Goal: Communication & Community: Answer question/provide support

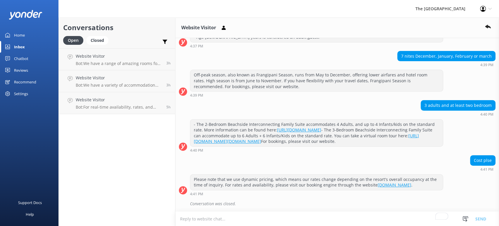
scroll to position [122, 0]
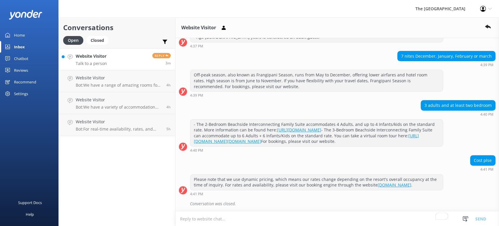
click at [119, 61] on link "Website Visitor Talk to a person Reply 3m" at bounding box center [117, 59] width 116 height 22
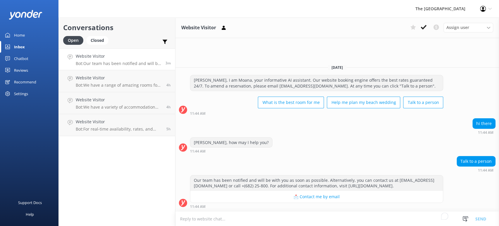
click at [318, 222] on textarea "To enrich screen reader interactions, please activate Accessibility in Grammarl…" at bounding box center [337, 218] width 324 height 14
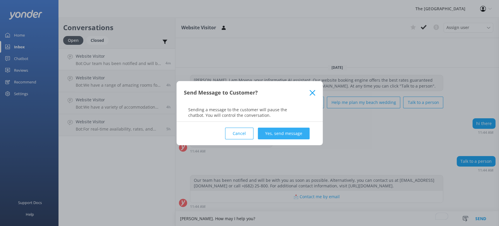
type textarea "[PERSON_NAME]. How may I help you?"
click at [278, 129] on button "Yes, send message" at bounding box center [284, 133] width 52 height 12
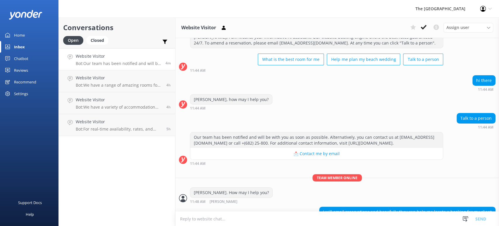
scroll to position [40, 0]
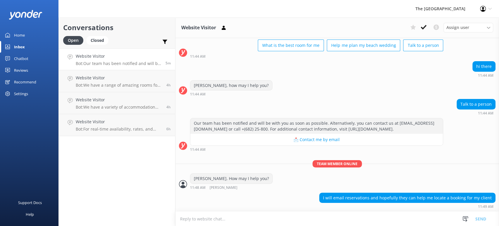
click at [355, 218] on textarea "To enrich screen reader interactions, please activate Accessibility in Grammarl…" at bounding box center [337, 218] width 324 height 14
type textarea "Please provide the booking reference number so I can check"
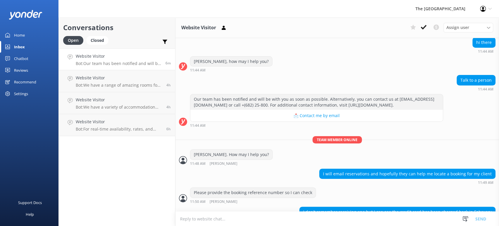
scroll to position [78, 0]
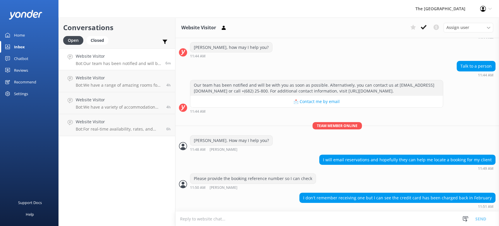
click at [349, 215] on textarea "To enrich screen reader interactions, please activate Accessibility in Grammarl…" at bounding box center [337, 218] width 324 height 14
type textarea "Can you provide the reservation name and stay date?"
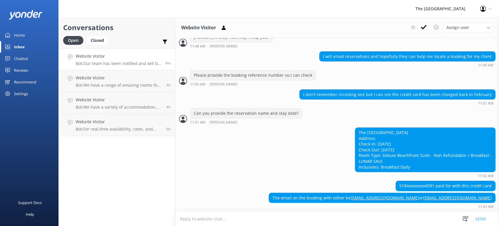
scroll to position [181, 0]
click at [212, 219] on textarea "To enrich screen reader interactions, please activate Accessibility in Grammarl…" at bounding box center [337, 218] width 324 height 14
type textarea "Thank you for the information. Please allow me to check if we have this booking"
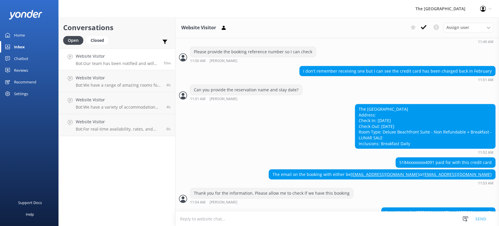
scroll to position [219, 0]
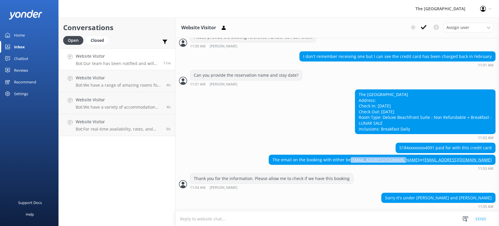
drag, startPoint x: 380, startPoint y: 159, endPoint x: 432, endPoint y: 163, distance: 52.2
click at [432, 163] on div "The email on the booking with either be [EMAIL_ADDRESS][DOMAIN_NAME] or [EMAIL_…" at bounding box center [382, 160] width 226 height 10
copy div "[EMAIL_ADDRESS][DOMAIN_NAME]"
drag, startPoint x: 438, startPoint y: 160, endPoint x: 485, endPoint y: 162, distance: 47.1
click at [485, 162] on div "The email on the booking with either be andied@mtatravel.com.au or stepcar61@bi…" at bounding box center [382, 160] width 226 height 10
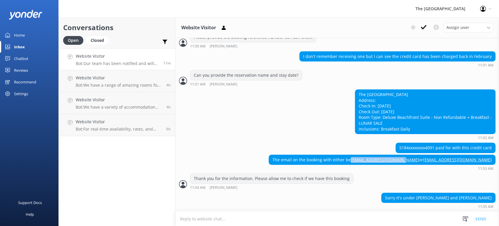
copy div "[EMAIL_ADDRESS][DOMAIN_NAME]"
click at [259, 216] on textarea "To enrich screen reader interactions, please activate Accessibility in Grammarl…" at bounding box center [337, 218] width 324 height 14
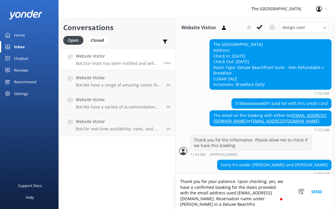
scroll to position [334, 0]
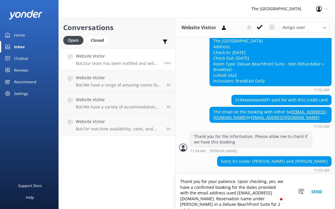
type textarea "Thank you for your patience. Upon checking, yes, we have a confirmed booking fo…"
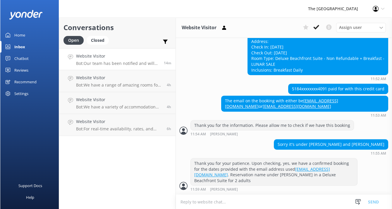
scroll to position [309, 0]
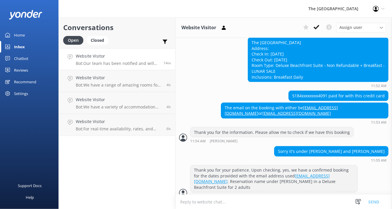
click at [216, 200] on textarea "To enrich screen reader interactions, please activate Accessibility in Grammarl…" at bounding box center [283, 202] width 216 height 14
click at [253, 204] on textarea "Please save the hotel reference number TRBRL19676978" at bounding box center [283, 201] width 216 height 15
click at [256, 204] on textarea "Please save the hotel reference number TRBRL19676978" at bounding box center [283, 201] width 216 height 15
type textarea "Please save the hotel reference number is TRBRL19676978"
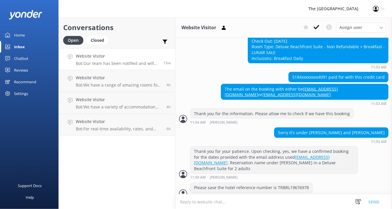
scroll to position [328, 0]
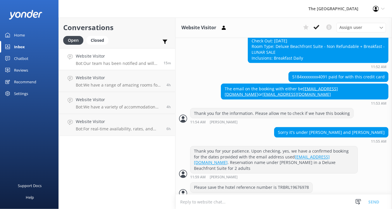
click at [214, 200] on textarea "To enrich screen reader interactions, please activate Accessibility in Grammarl…" at bounding box center [283, 202] width 216 height 14
paste textarea "To assist us in making your arrival and check-in as smooth as possible, we woul…"
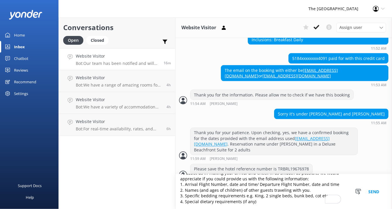
scroll to position [349, 0]
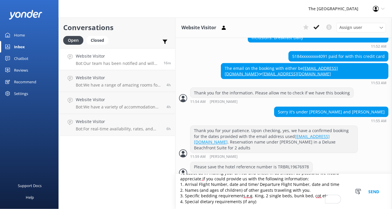
drag, startPoint x: 241, startPoint y: 191, endPoint x: 198, endPoint y: 191, distance: 43.0
click at [198, 191] on textarea "To assist us in making your arrival and check-in as smooth as possible, we woul…" at bounding box center [283, 191] width 216 height 35
click at [263, 199] on textarea "To assist us in making your arrival and check-in as smooth as possible, we woul…" at bounding box center [283, 191] width 216 height 35
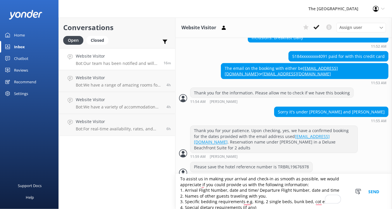
scroll to position [0, 0]
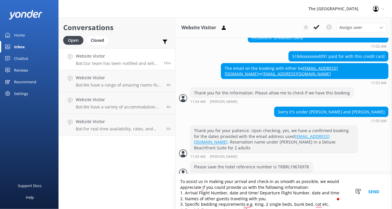
click at [224, 181] on textarea "To assist us in making your arrival and check-in as smooth as possible, we woul…" at bounding box center [283, 191] width 216 height 35
type textarea "To assist us in making guests' arrival and check-in as smooth as possible, we w…"
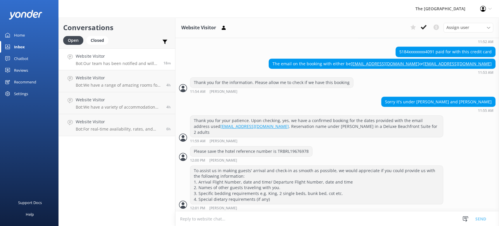
scroll to position [329, 0]
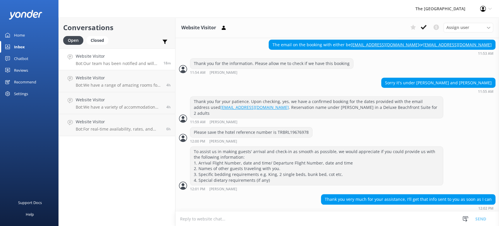
click at [267, 221] on textarea "To enrich screen reader interactions, please activate Accessibility in Grammarl…" at bounding box center [337, 218] width 324 height 14
click at [369, 217] on textarea "Sure, you may also email us at reservations@therarotongan.com to advise on the …" at bounding box center [337, 218] width 324 height 15
type textarea "Sure, you may also email us at reservations@therarotongan.com to advise on the …"
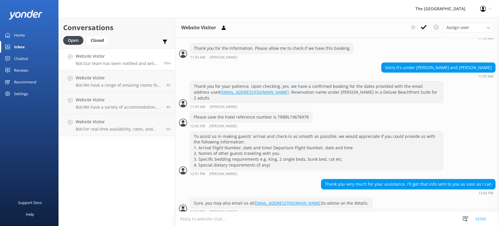
scroll to position [348, 0]
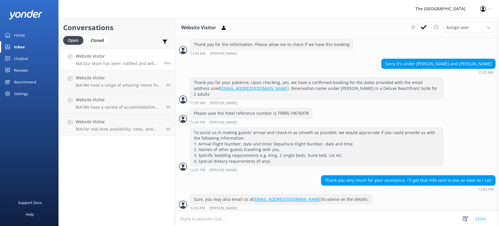
click at [369, 217] on textarea "To enrich screen reader interactions, please activate Accessibility in Grammarl…" at bounding box center [337, 218] width 324 height 14
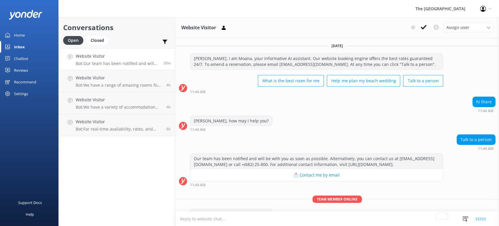
scroll to position [348, 0]
